Goal: Information Seeking & Learning: Find specific fact

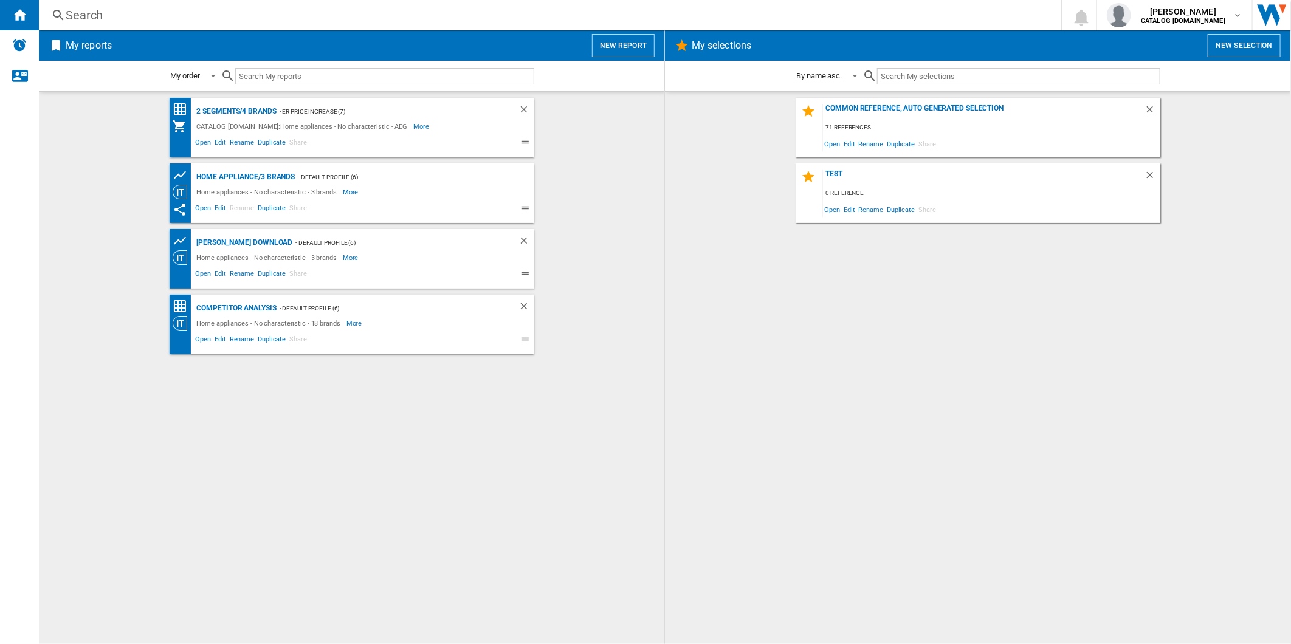
click at [335, 18] on div "Search" at bounding box center [548, 15] width 964 height 17
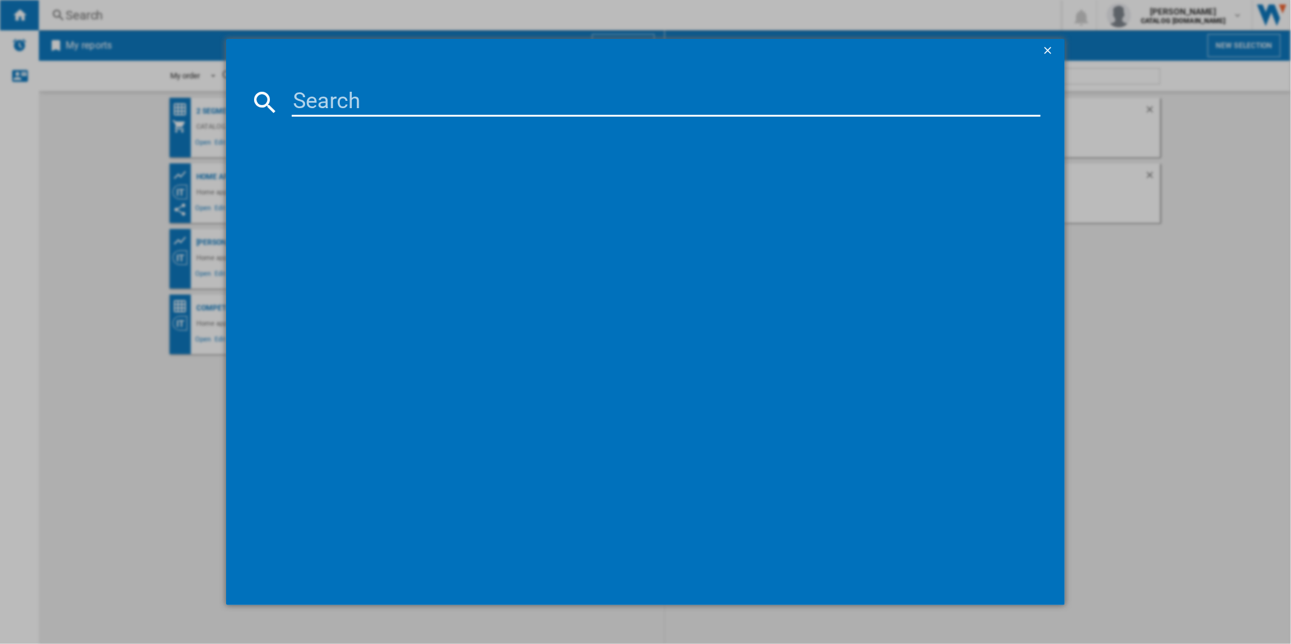
click at [386, 94] on input at bounding box center [666, 102] width 749 height 29
paste input "TXH508A4R_"
type input "TXH508A4R"
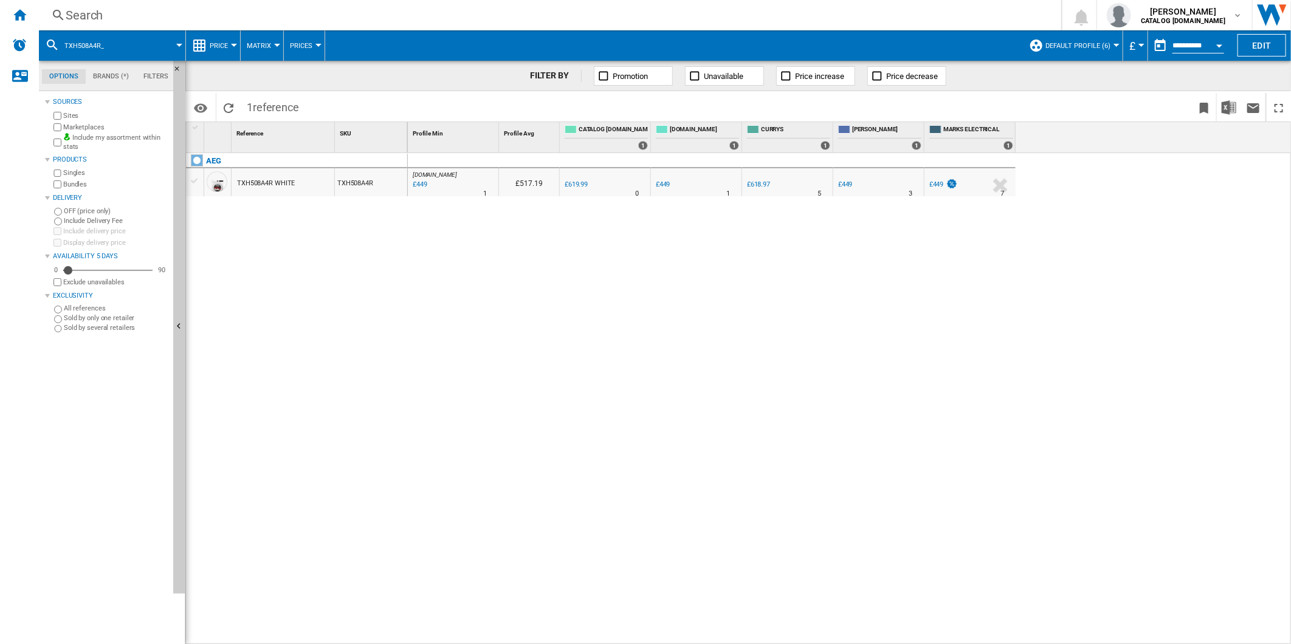
click at [553, 19] on div "Search" at bounding box center [548, 15] width 964 height 17
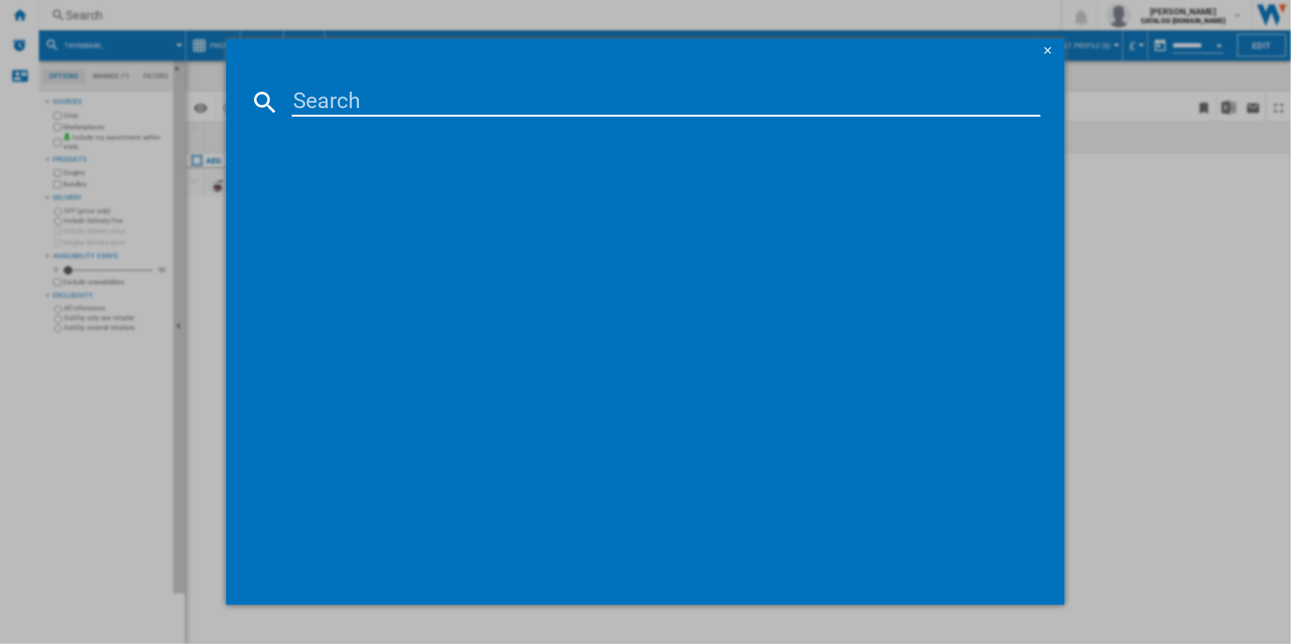
click at [1047, 44] on ng-md-icon "getI18NText('BUTTONS.CLOSE_DIALOG')" at bounding box center [1049, 51] width 15 height 15
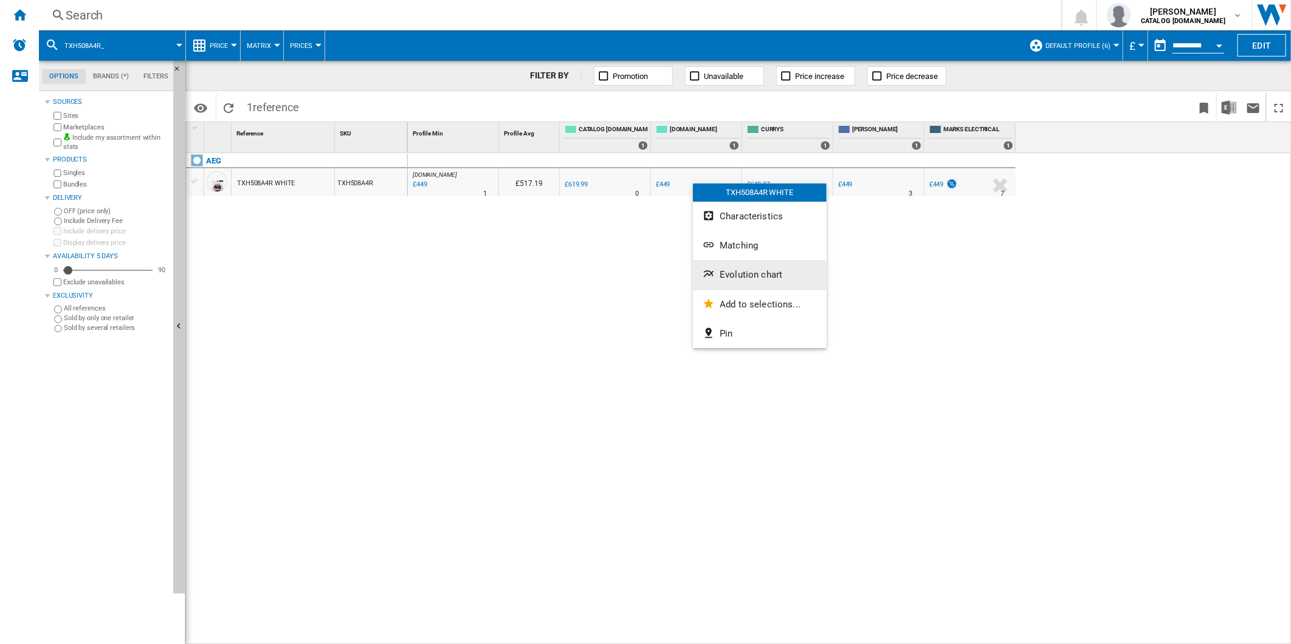
click at [769, 272] on span "Evolution chart" at bounding box center [751, 274] width 63 height 11
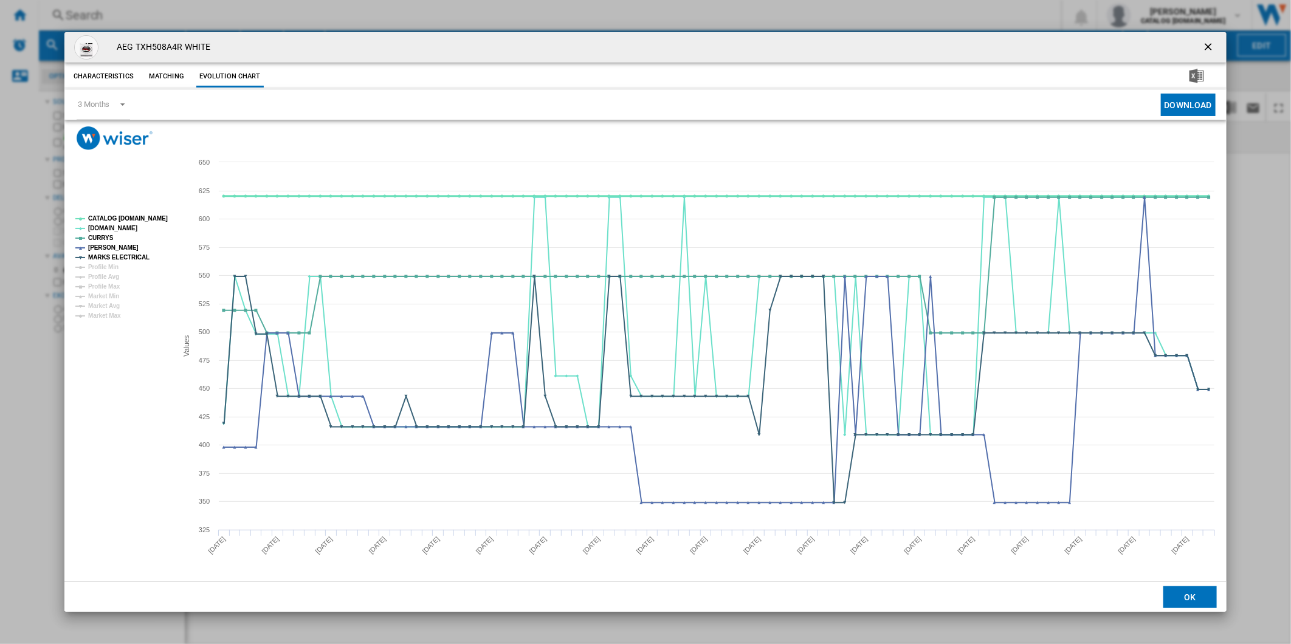
click at [136, 222] on tspan "CATALOG ELECTROLUX.UK" at bounding box center [128, 218] width 80 height 7
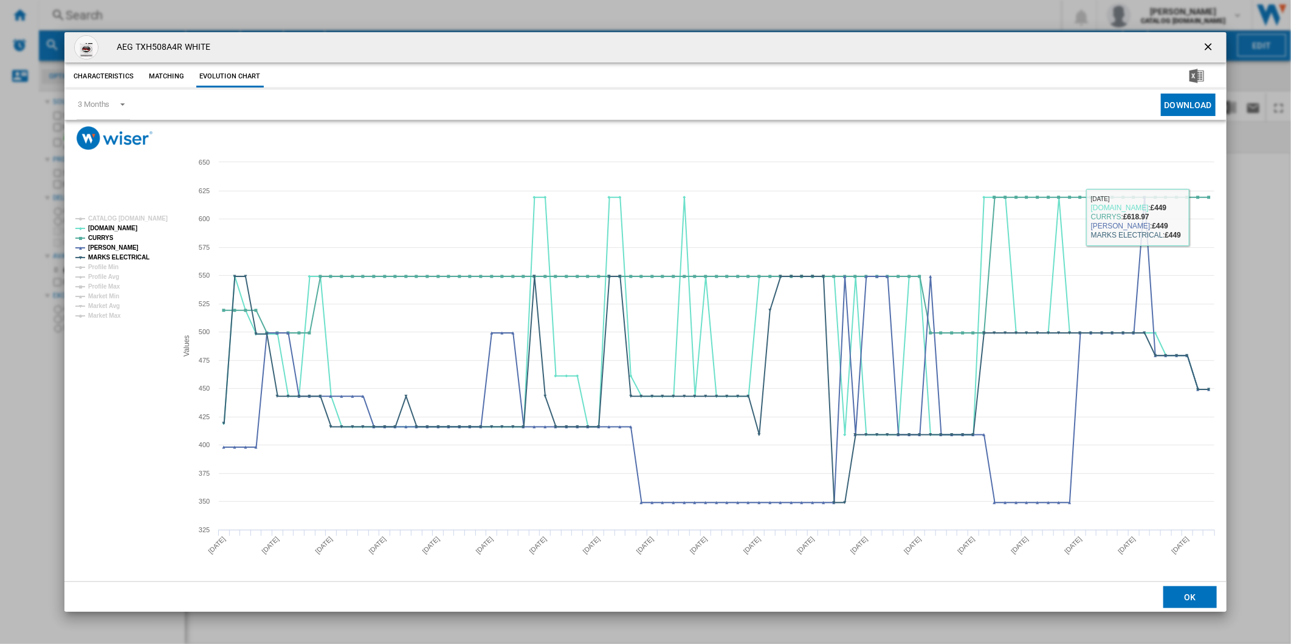
click at [1214, 50] on ng-md-icon "getI18NText('BUTTONS.CLOSE_DIALOG')" at bounding box center [1209, 48] width 15 height 15
